Goal: Task Accomplishment & Management: Complete application form

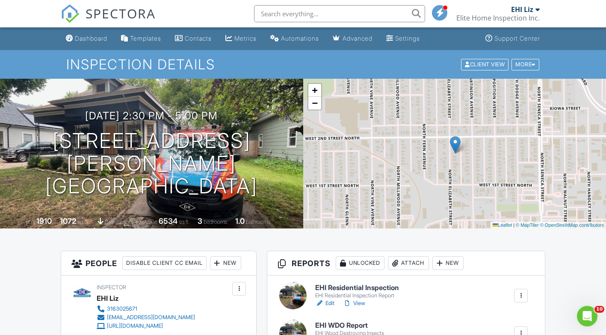
click at [77, 41] on div "Dashboard" at bounding box center [91, 38] width 33 height 7
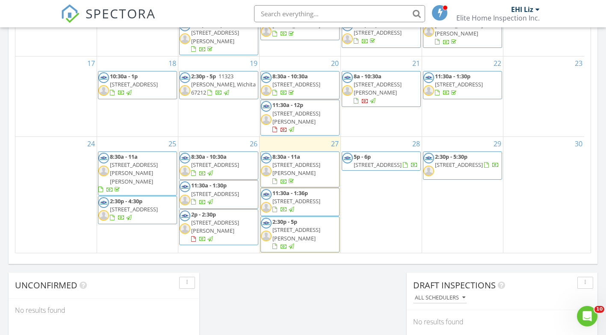
scroll to position [535, 0]
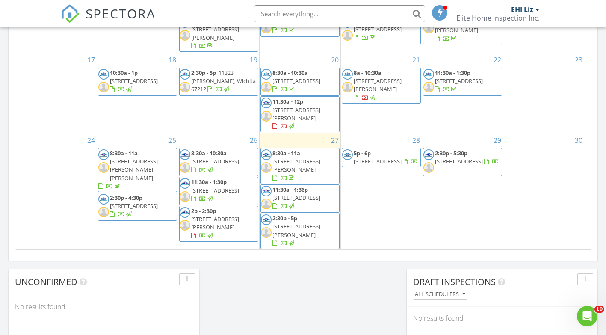
click at [202, 250] on div "2 11:30a - 2p 1023 N St Paul St, Wichita 67203" at bounding box center [218, 272] width 81 height 44
click at [208, 178] on link "Inspection" at bounding box center [218, 176] width 44 height 14
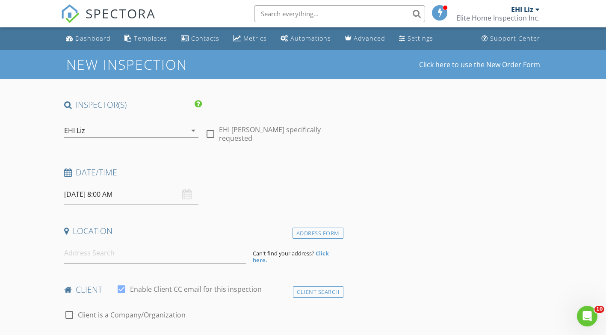
click at [198, 130] on icon "arrow_drop_down" at bounding box center [193, 130] width 10 height 10
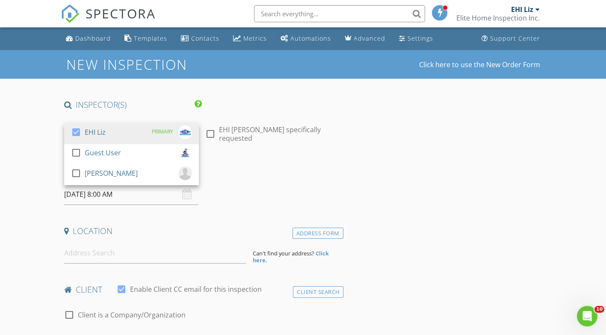
click at [74, 172] on div at bounding box center [76, 173] width 15 height 15
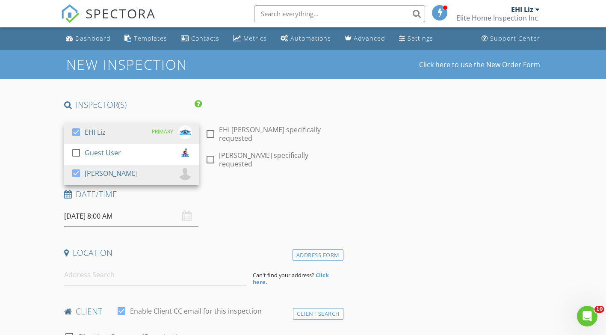
click at [102, 206] on input "09/02/2025 8:00 AM" at bounding box center [131, 216] width 135 height 21
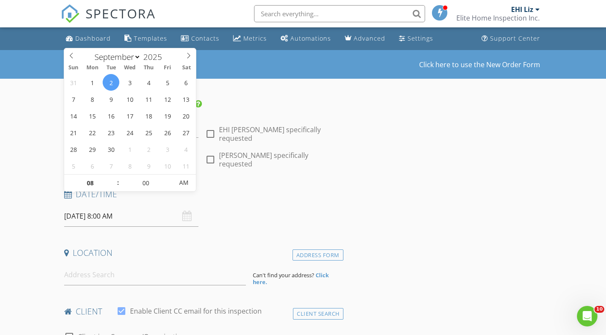
type input "05"
type input "09/02/2025 8:05 AM"
click at [169, 176] on span at bounding box center [169, 179] width 6 height 9
type input "10"
type input "09/02/2025 8:10 AM"
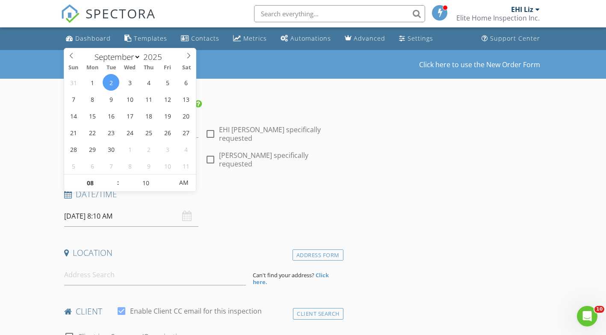
click at [169, 176] on span at bounding box center [169, 179] width 6 height 9
type input "15"
type input "09/02/2025 8:15 AM"
click at [169, 176] on span at bounding box center [169, 179] width 6 height 9
type input "20"
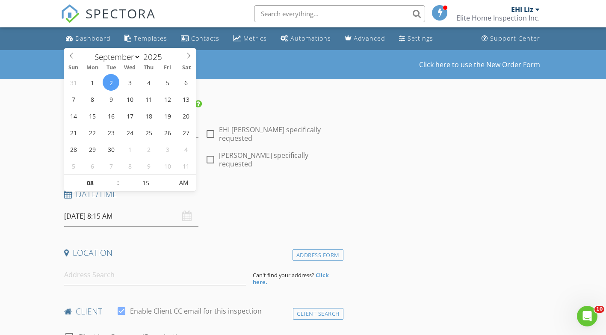
type input "09/02/2025 8:20 AM"
click at [169, 176] on span at bounding box center [169, 179] width 6 height 9
type input "25"
type input "09/02/2025 8:25 AM"
click at [169, 176] on span at bounding box center [169, 179] width 6 height 9
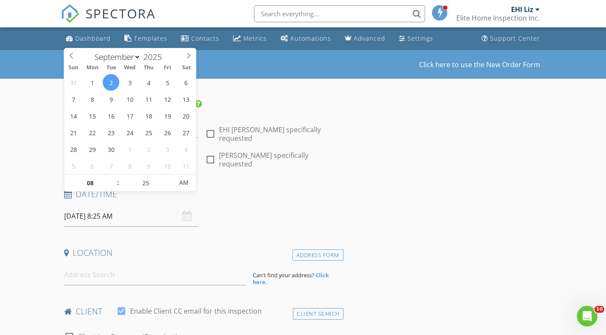
type input "30"
type input "09/02/2025 8:30 AM"
click at [169, 176] on span at bounding box center [169, 179] width 6 height 9
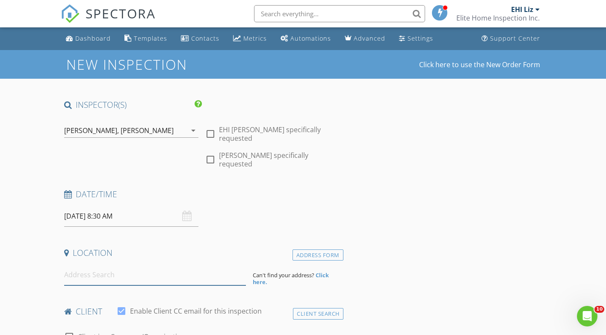
click at [106, 264] on input at bounding box center [155, 274] width 182 height 21
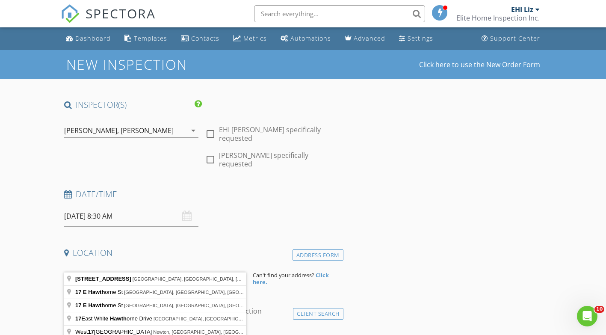
type input "17 E Hawthorne St, Wichita, KS, USA"
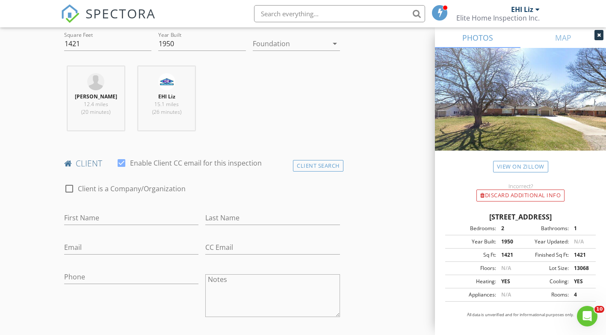
scroll to position [342, 0]
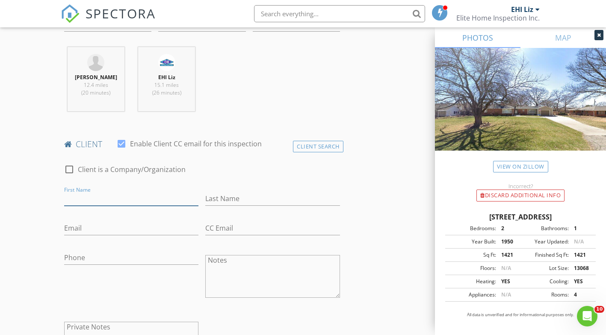
click at [129, 192] on input "First Name" at bounding box center [131, 199] width 135 height 14
type input "Jeremy"
click at [230, 192] on input "Last Name" at bounding box center [272, 199] width 135 height 14
type input "Phillips"
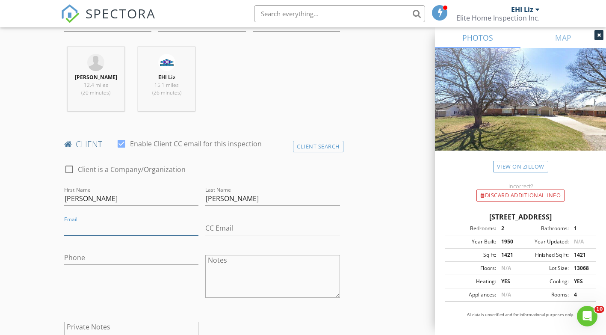
click at [101, 221] on input "Email" at bounding box center [131, 228] width 135 height 14
type input "ginnyp27@gmail.com"
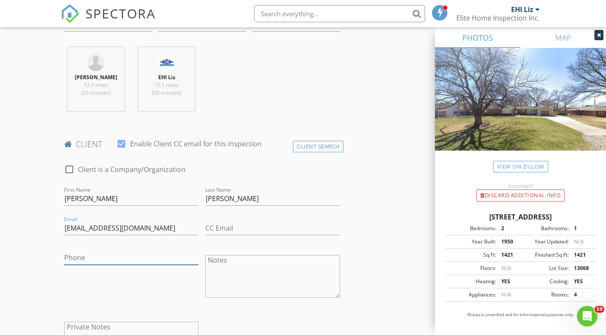
click at [110, 251] on input "Phone" at bounding box center [131, 258] width 135 height 14
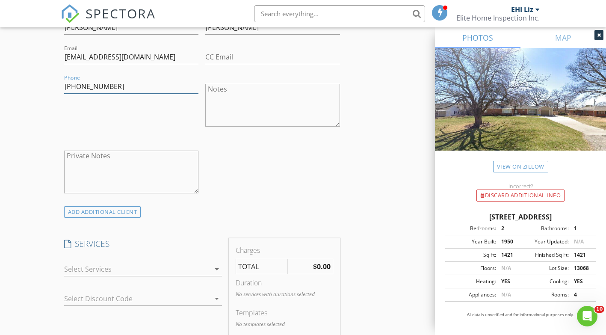
scroll to position [556, 0]
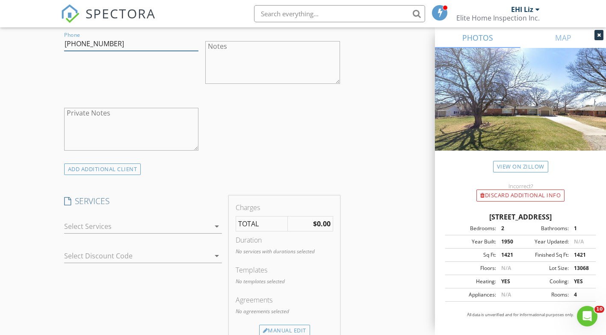
type input "316-208-4973"
click at [123, 219] on div at bounding box center [137, 226] width 146 height 14
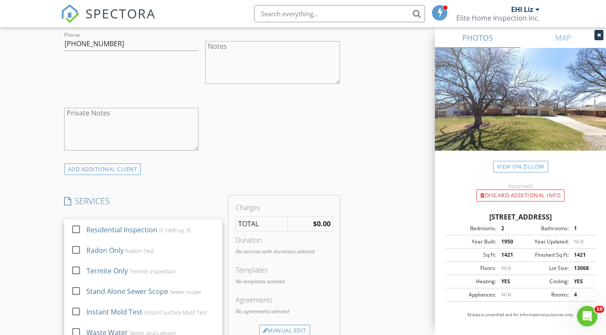
click at [77, 222] on div at bounding box center [76, 229] width 15 height 15
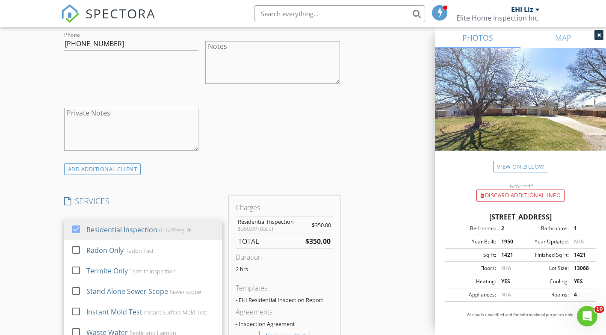
click at [41, 226] on div "New Inspection Click here to use the New Order Form INSPECTOR(S) check_box EHI …" at bounding box center [303, 277] width 606 height 1567
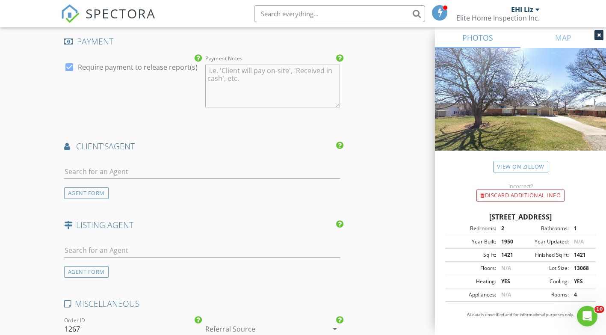
scroll to position [984, 0]
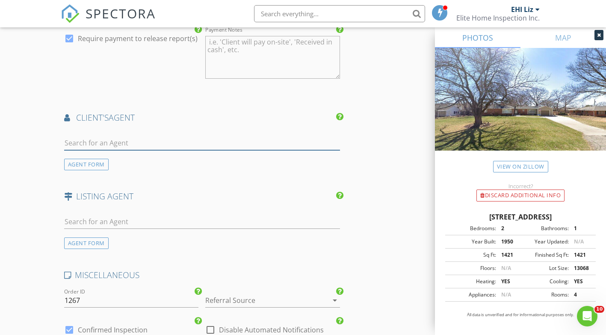
click at [109, 136] on input "text" at bounding box center [202, 143] width 276 height 14
type input "g"
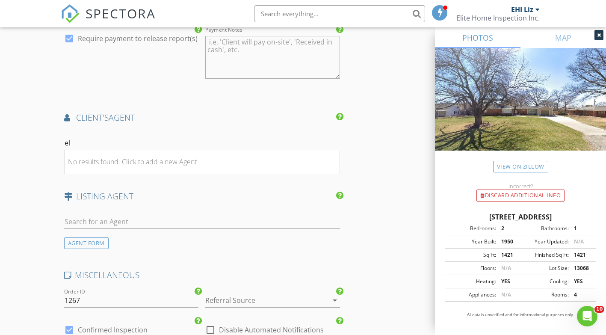
type input "e"
click at [86, 159] on div "AGENT FORM" at bounding box center [86, 165] width 44 height 12
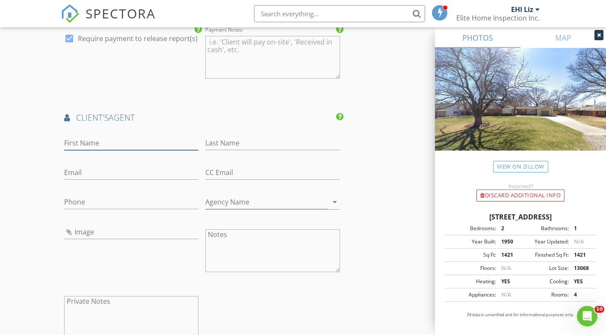
click at [96, 136] on input "First Name" at bounding box center [131, 143] width 135 height 14
type input "Ginny"
click at [215, 136] on input "Last Name" at bounding box center [272, 143] width 135 height 14
type input "Elston"
click at [121, 166] on input "Email" at bounding box center [131, 173] width 135 height 14
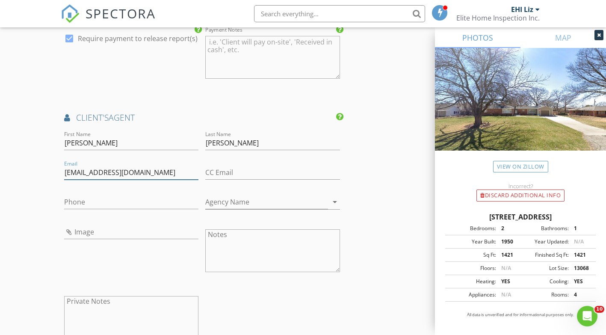
type input "ginnyp27@gmail.com"
click at [81, 195] on input "Phone" at bounding box center [131, 202] width 135 height 14
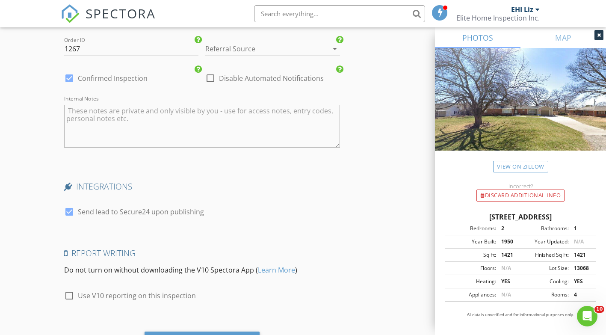
scroll to position [1461, 0]
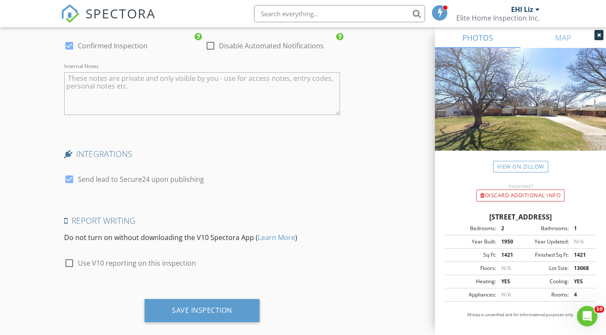
type input "316-208-4973"
click at [206, 306] on div "Save Inspection" at bounding box center [202, 310] width 60 height 9
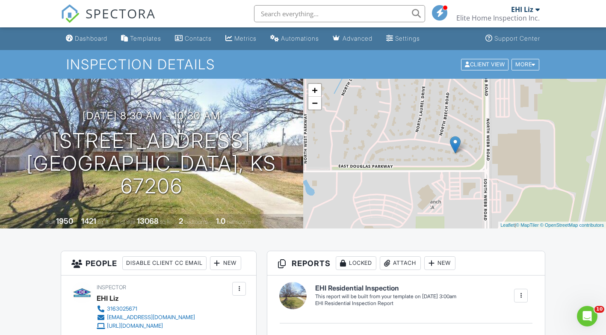
click at [98, 43] on link "Dashboard" at bounding box center [86, 39] width 48 height 16
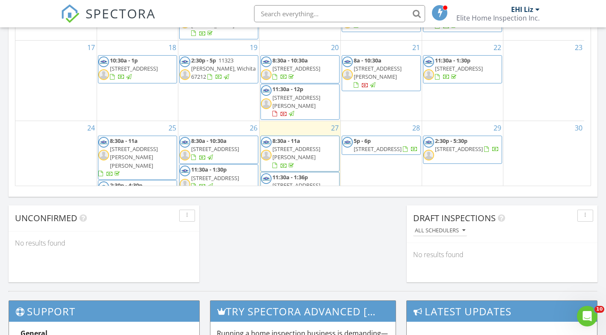
scroll to position [49, 0]
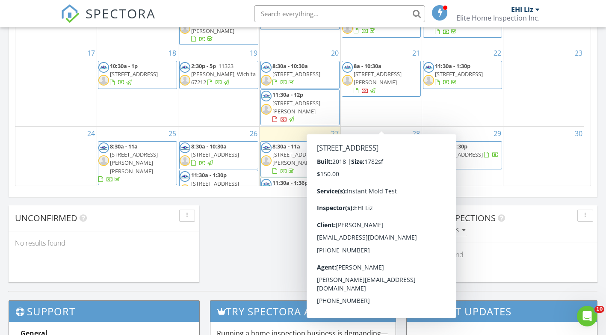
click at [373, 151] on span "5506 Elmhurst Cir, Wichita 67216" at bounding box center [378, 155] width 48 height 8
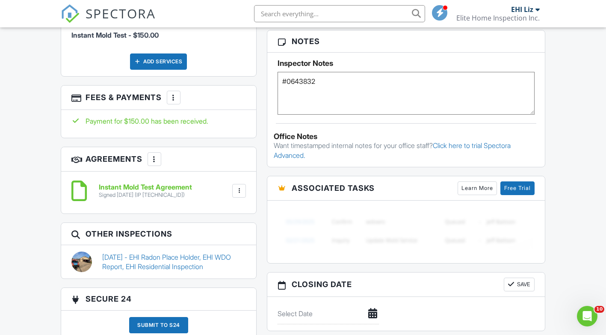
scroll to position [556, 0]
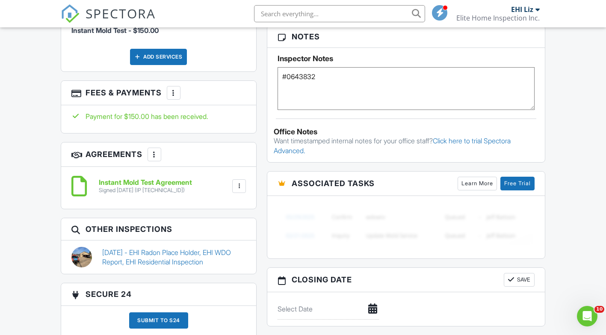
type textarea "#0643832"
click at [527, 279] on button "Save" at bounding box center [519, 280] width 31 height 14
